Goal: Task Accomplishment & Management: Manage account settings

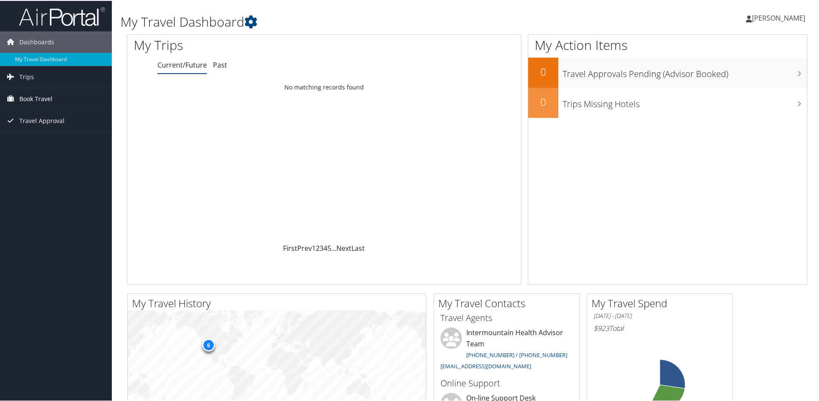
click at [25, 94] on span "Book Travel" at bounding box center [35, 98] width 33 height 22
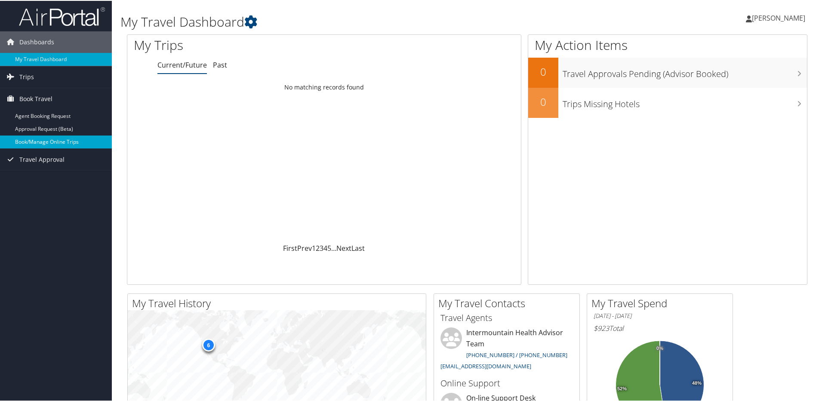
click at [33, 144] on link "Book/Manage Online Trips" at bounding box center [56, 141] width 112 height 13
click at [746, 9] on link "[PERSON_NAME]" at bounding box center [780, 17] width 68 height 26
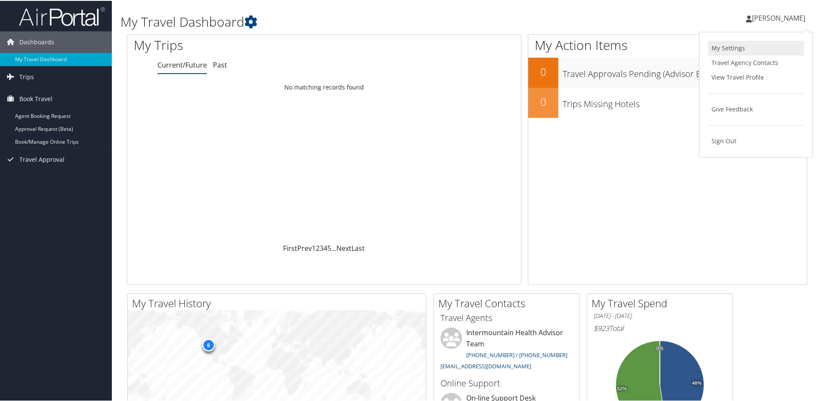
click at [734, 49] on link "My Settings" at bounding box center [756, 47] width 96 height 15
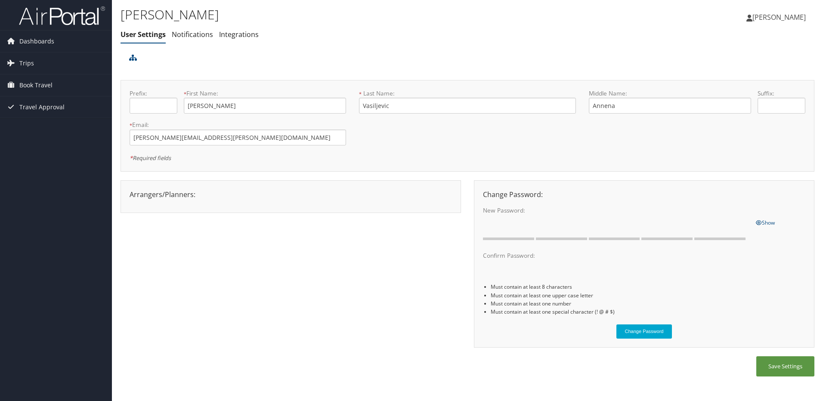
click at [769, 21] on span "[PERSON_NAME]" at bounding box center [778, 16] width 53 height 9
click at [752, 72] on link "View Travel Profile" at bounding box center [757, 76] width 96 height 15
click at [774, 19] on span "[PERSON_NAME]" at bounding box center [778, 16] width 53 height 9
click at [735, 76] on link "View Travel Profile" at bounding box center [757, 76] width 96 height 15
click at [182, 37] on link "Notifications" at bounding box center [192, 34] width 41 height 9
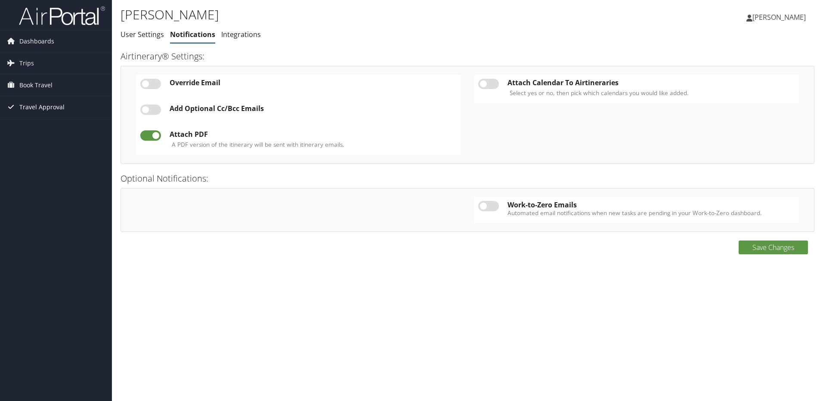
click at [30, 112] on span "Travel Approval" at bounding box center [41, 107] width 45 height 22
click at [39, 44] on span "Dashboards" at bounding box center [36, 42] width 35 height 22
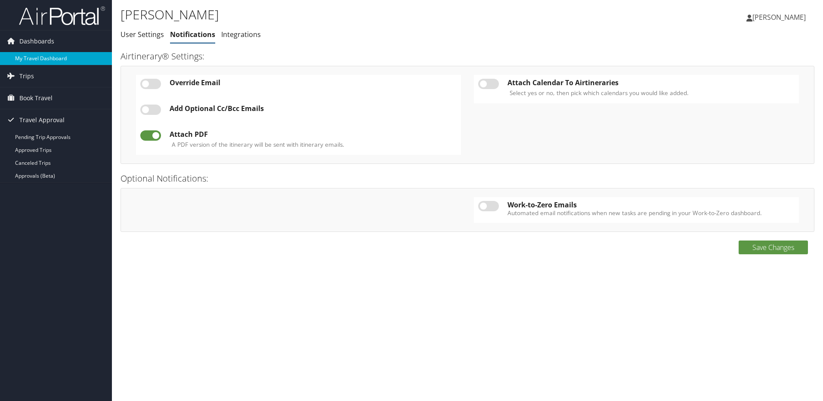
click at [40, 59] on link "My Travel Dashboard" at bounding box center [56, 58] width 112 height 13
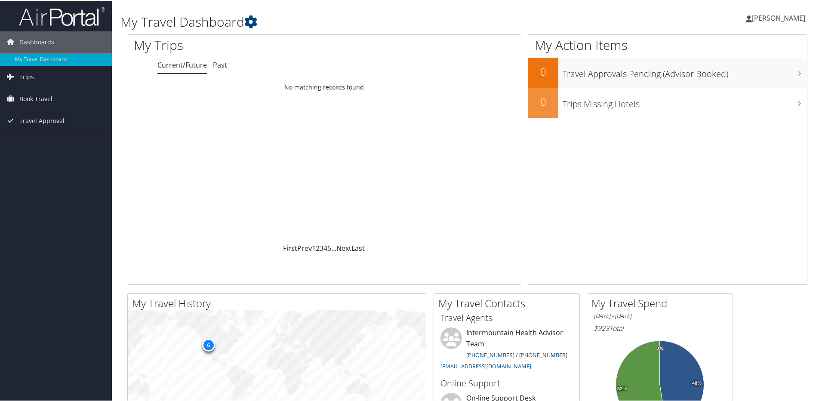
click at [783, 21] on span "[PERSON_NAME]" at bounding box center [778, 16] width 53 height 9
click at [731, 77] on link "View Travel Profile" at bounding box center [756, 76] width 96 height 15
click at [746, 15] on icon at bounding box center [749, 18] width 6 height 7
